Goal: Contribute content: Add original content to the website for others to see

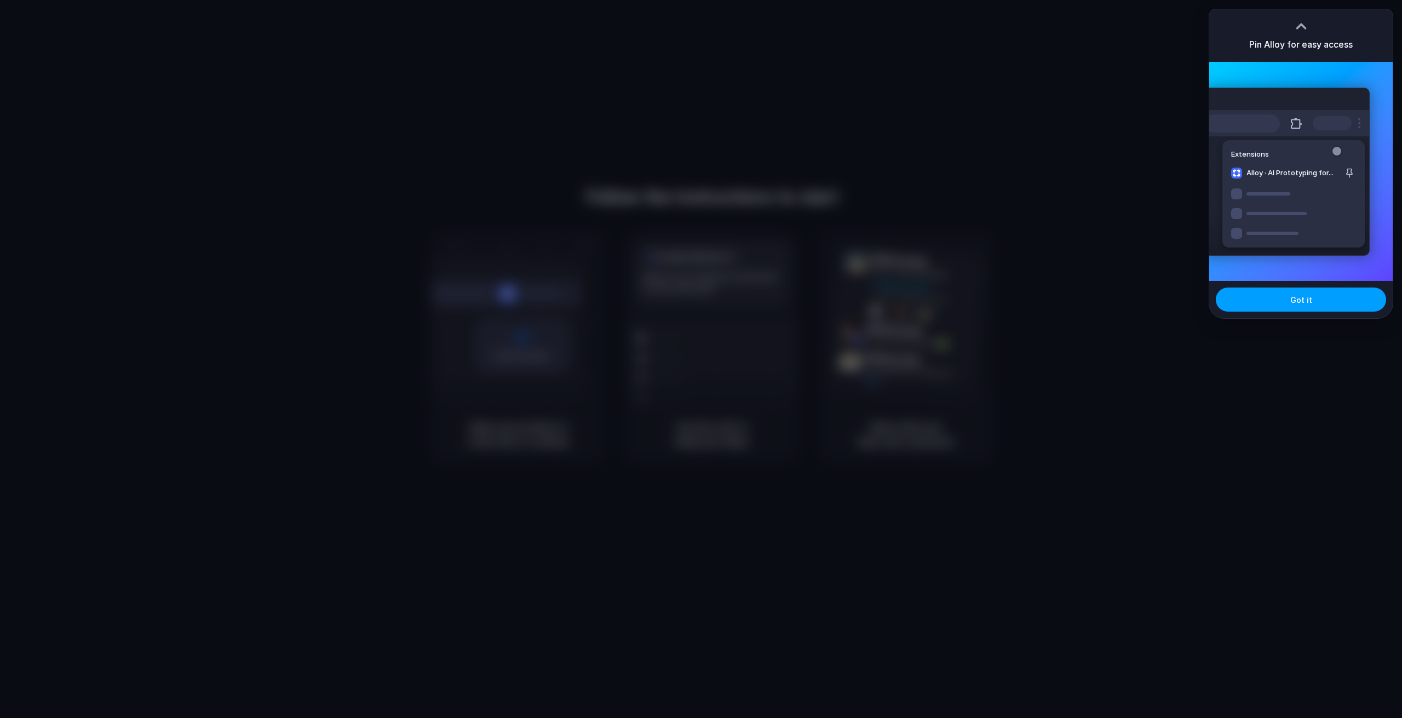
click at [1287, 300] on button "Got it" at bounding box center [1301, 299] width 170 height 24
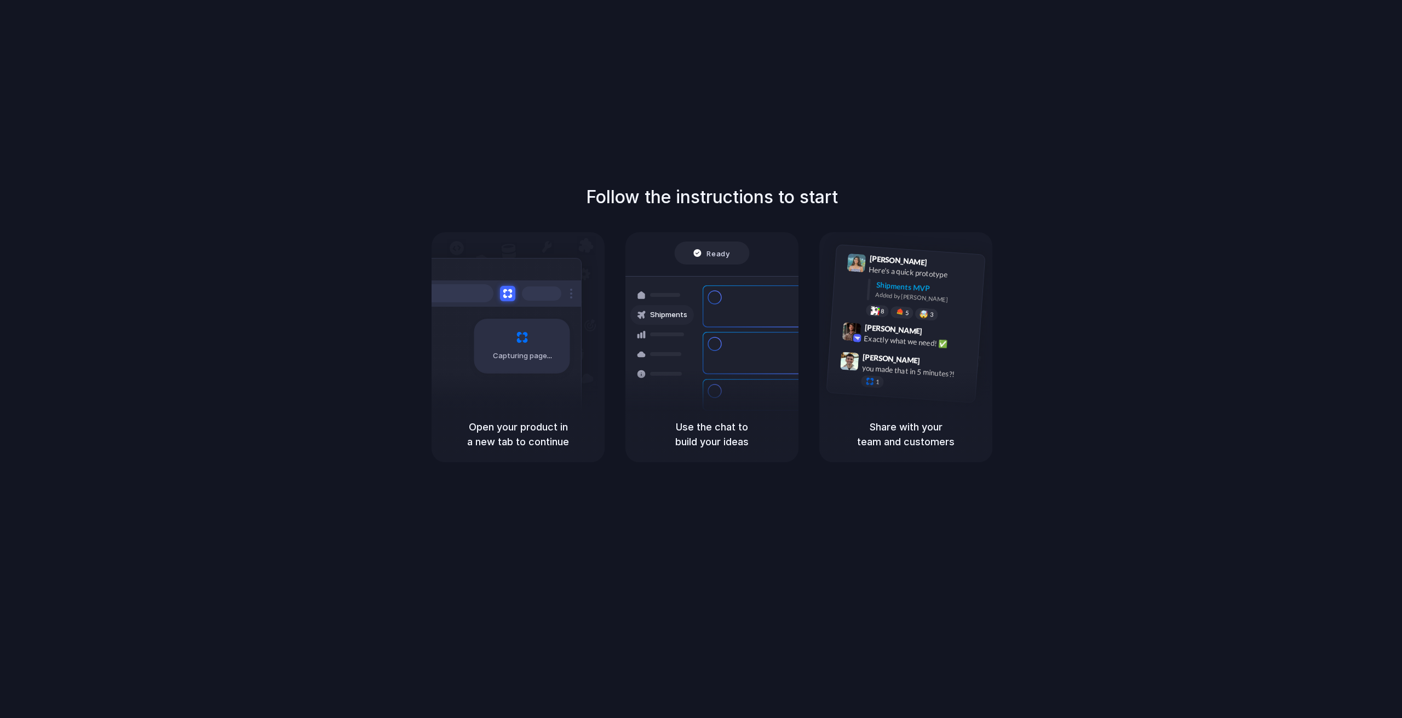
click at [697, 258] on div "Ready" at bounding box center [712, 252] width 75 height 23
click at [845, 387] on div "Simon Kubica 9:47 AM you made that in 5 minutes?! 1" at bounding box center [902, 372] width 151 height 51
click at [882, 429] on h5 "Share with your team and customers" at bounding box center [905, 434] width 147 height 30
click at [787, 166] on div "Follow the instructions to start Capturing page Open your product in a new tab …" at bounding box center [712, 370] width 1424 height 740
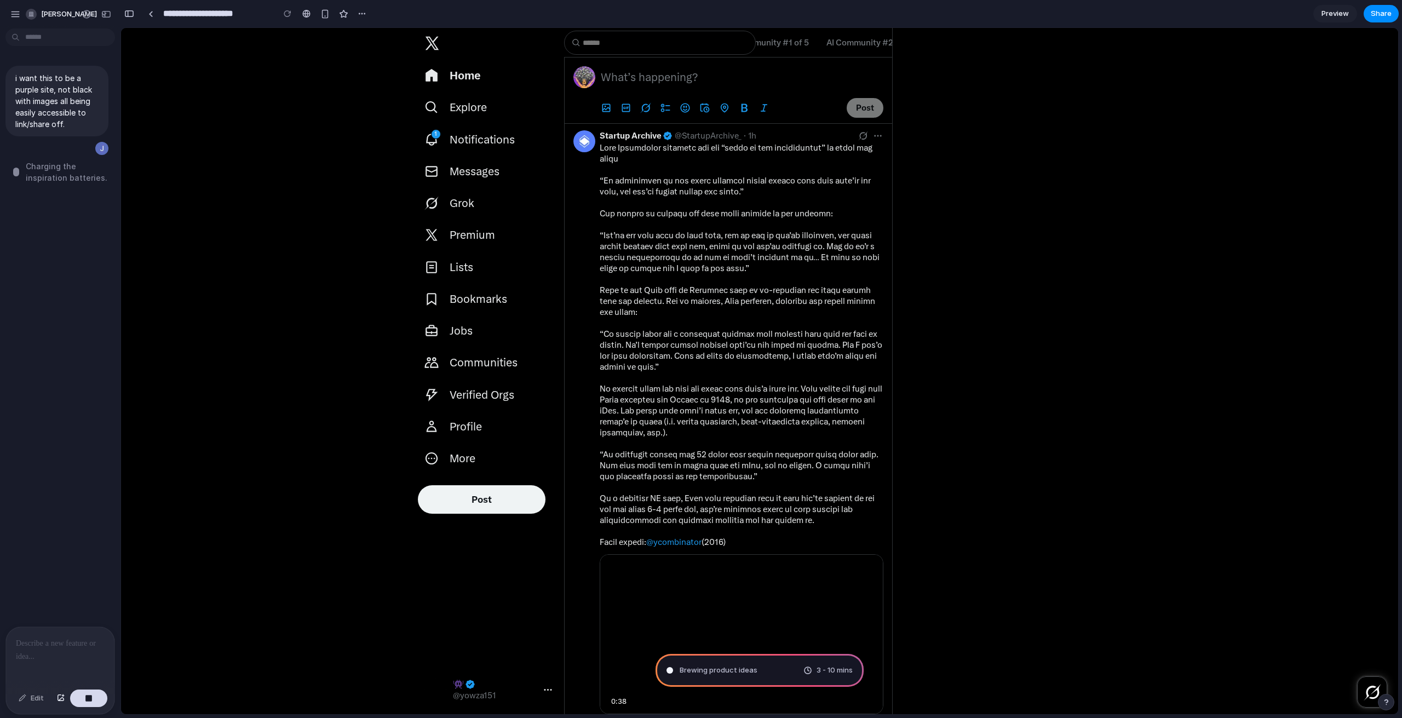
click at [470, 169] on span "Messages" at bounding box center [475, 171] width 50 height 13
type input "**********"
